Goal: Information Seeking & Learning: Check status

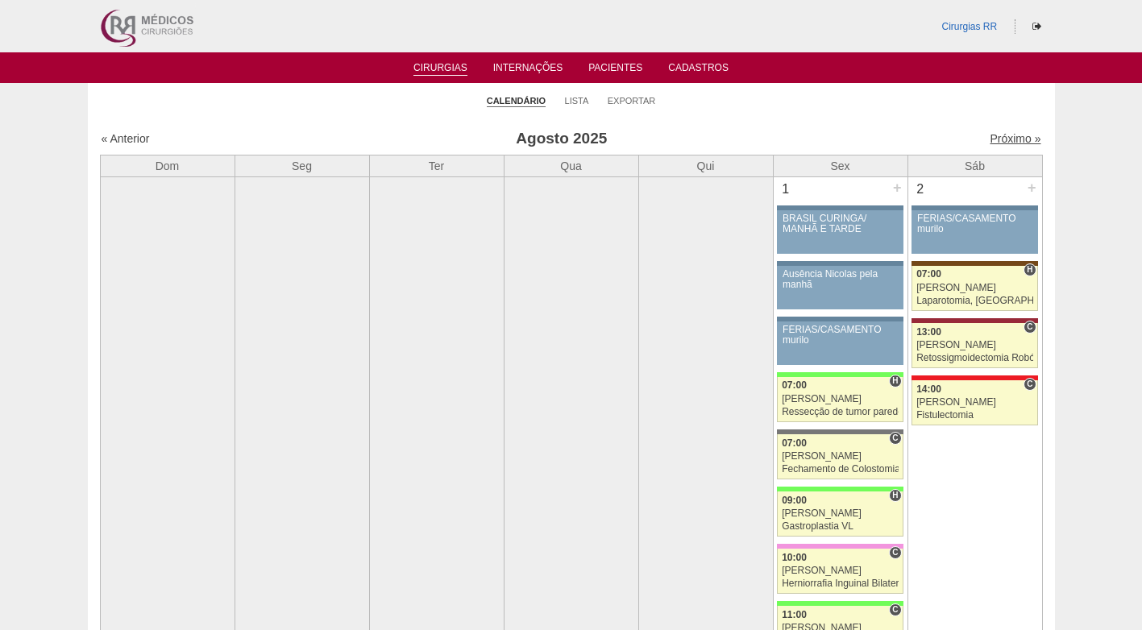
click at [1007, 141] on link "Próximo »" at bounding box center [1015, 138] width 51 height 13
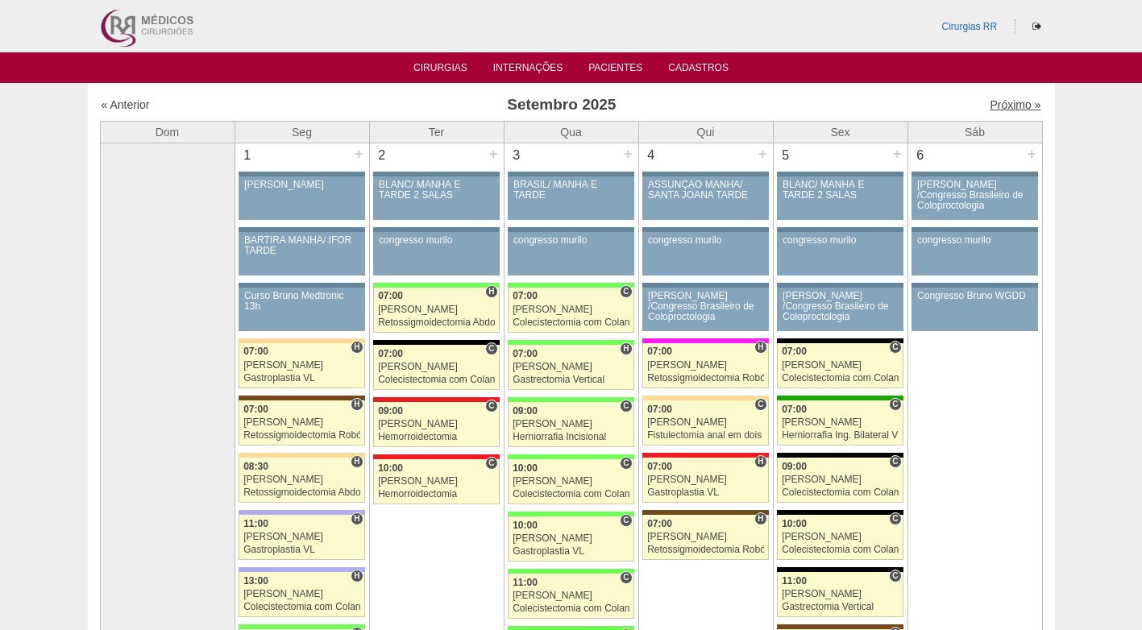
click at [990, 99] on link "Próximo »" at bounding box center [1015, 104] width 51 height 13
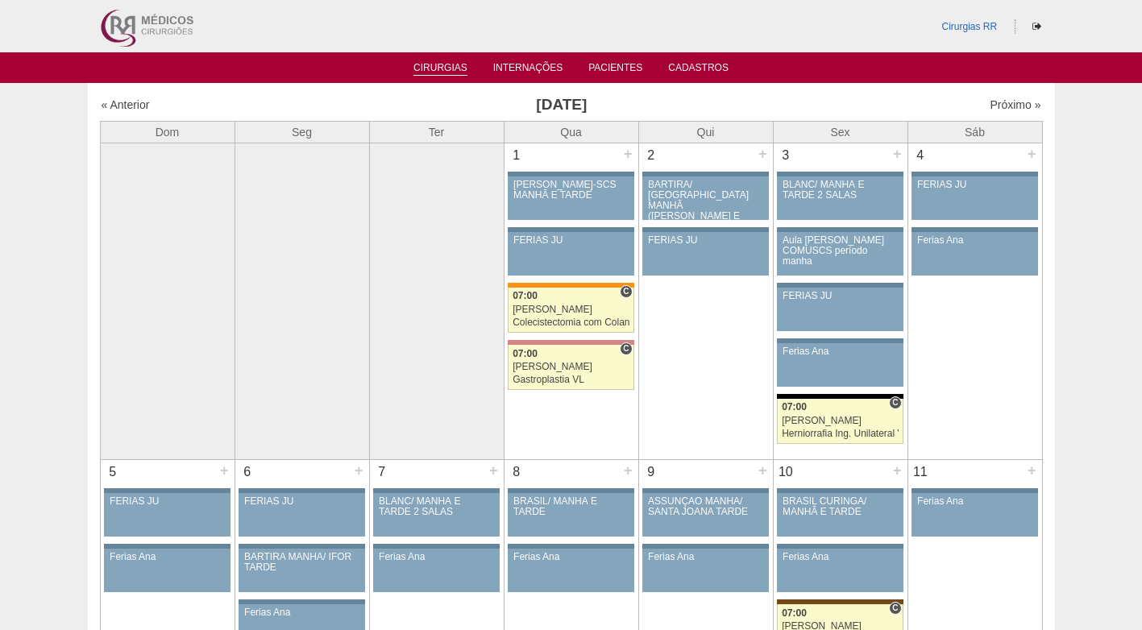
click at [438, 64] on link "Cirurgias" at bounding box center [440, 69] width 54 height 14
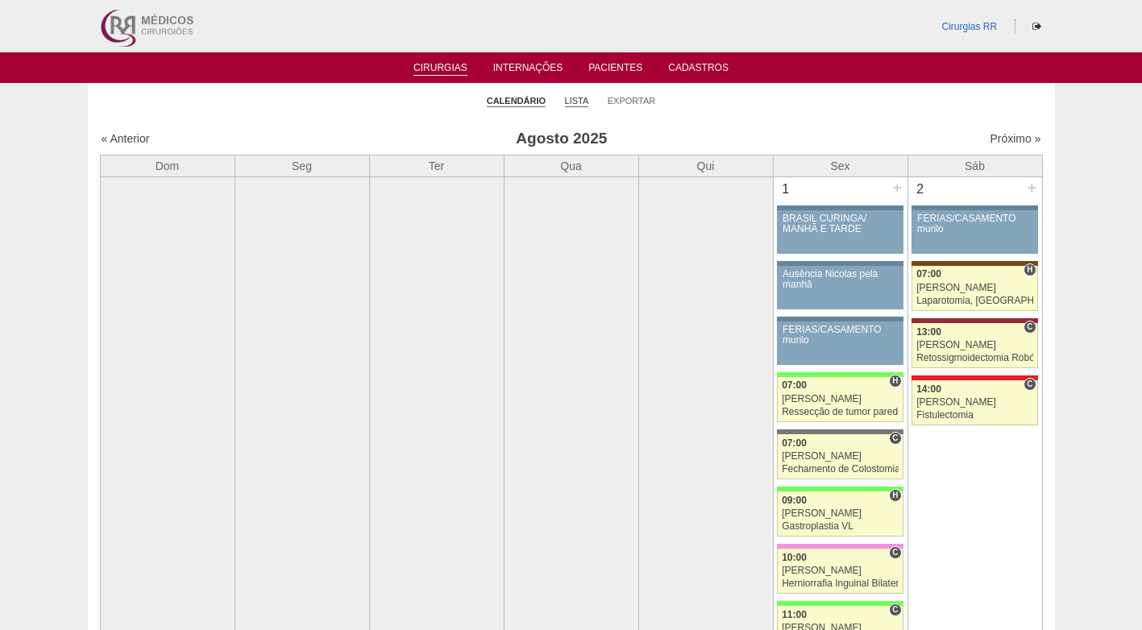
click at [573, 104] on link "Lista" at bounding box center [577, 101] width 24 height 12
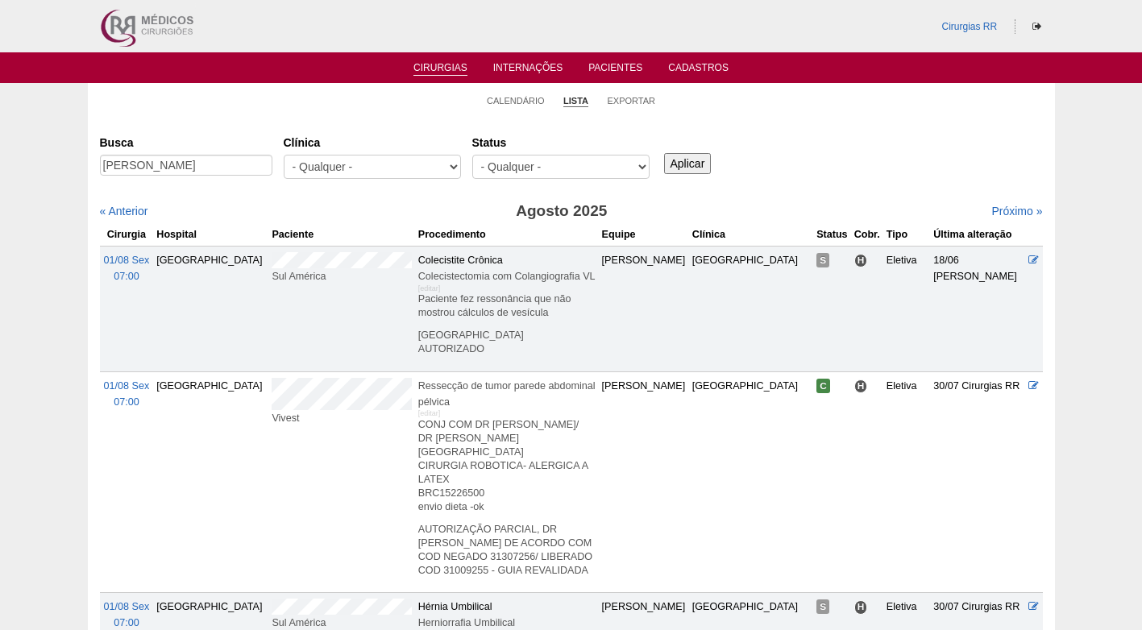
type input "DANIELE ROBERTA SANTOS"
click at [699, 160] on input "Aplicar" at bounding box center [688, 163] width 48 height 21
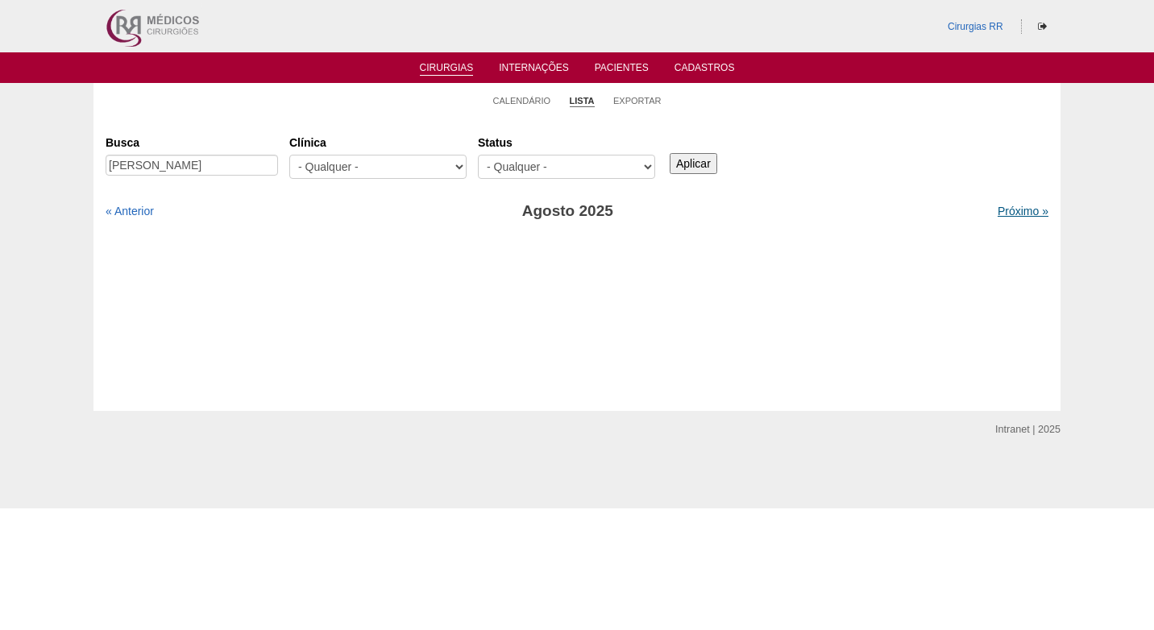
click at [1007, 215] on link "Próximo »" at bounding box center [1023, 211] width 51 height 13
click at [147, 207] on link "« Anterior" at bounding box center [130, 211] width 48 height 13
click at [541, 103] on link "Calendário" at bounding box center [522, 101] width 58 height 12
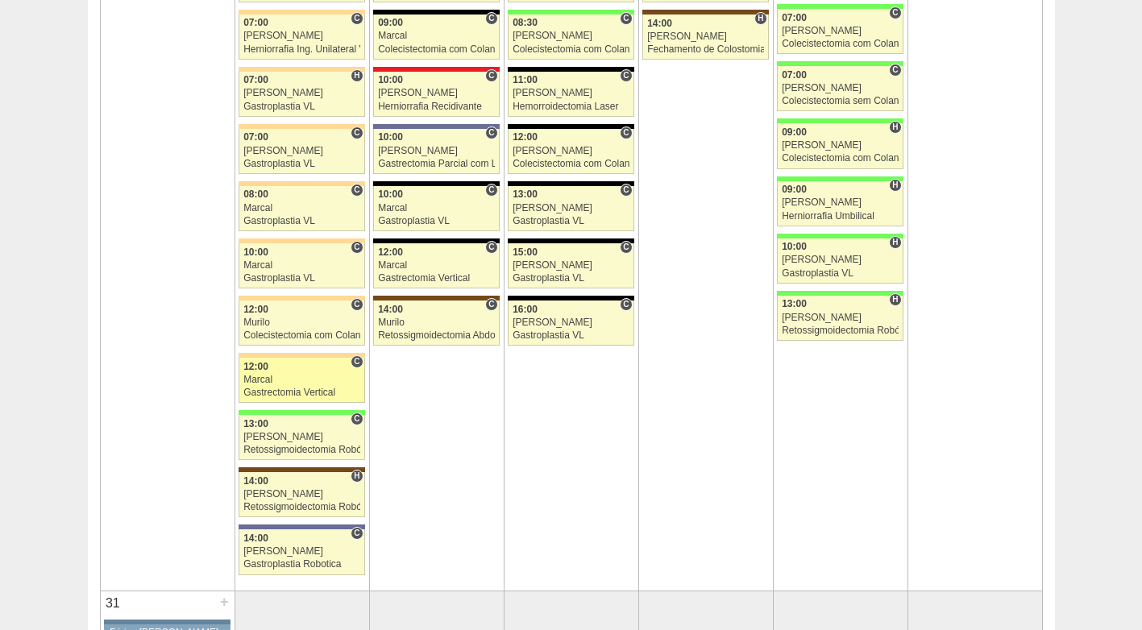
scroll to position [3949, 0]
